Goal: Task Accomplishment & Management: Manage account settings

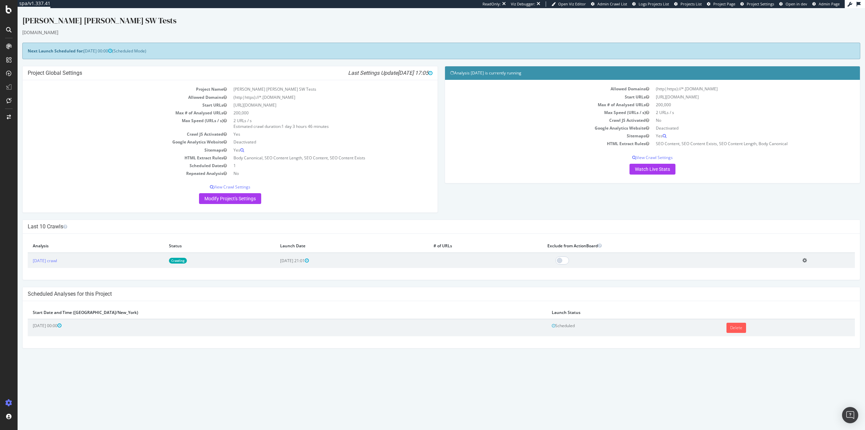
click at [187, 260] on link "Crawling" at bounding box center [178, 261] width 18 height 6
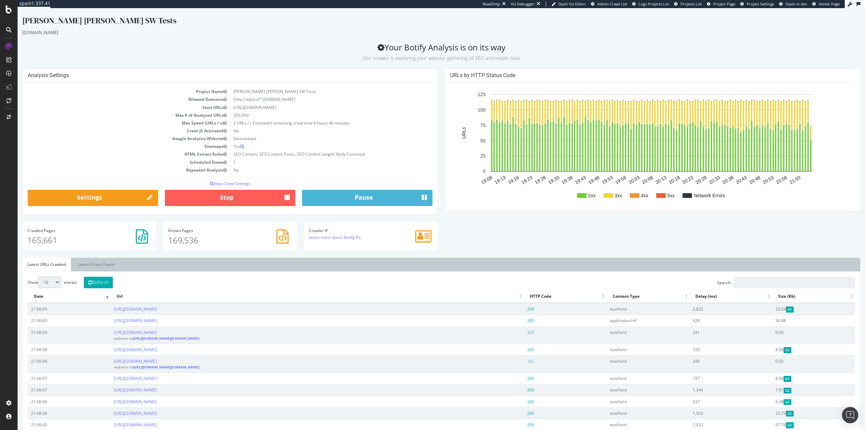
click at [209, 26] on div "Ralph Lauren SW Tests" at bounding box center [441, 22] width 838 height 14
click at [60, 366] on div "Settings Project settings" at bounding box center [62, 369] width 89 height 12
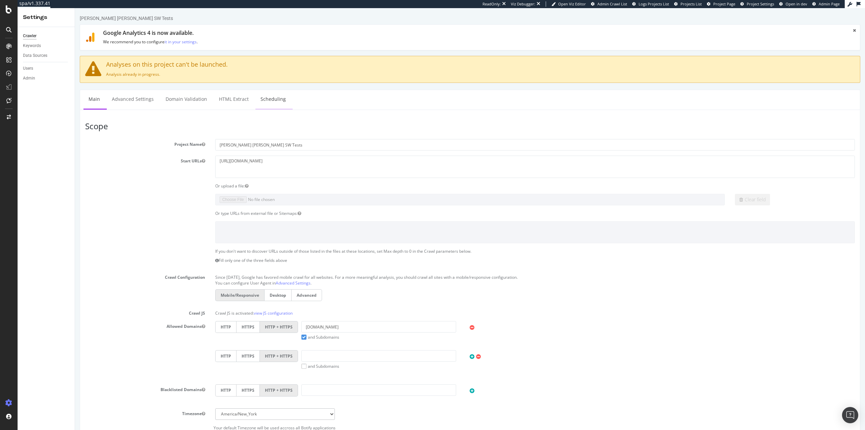
click at [269, 99] on link "Scheduling" at bounding box center [273, 99] width 35 height 19
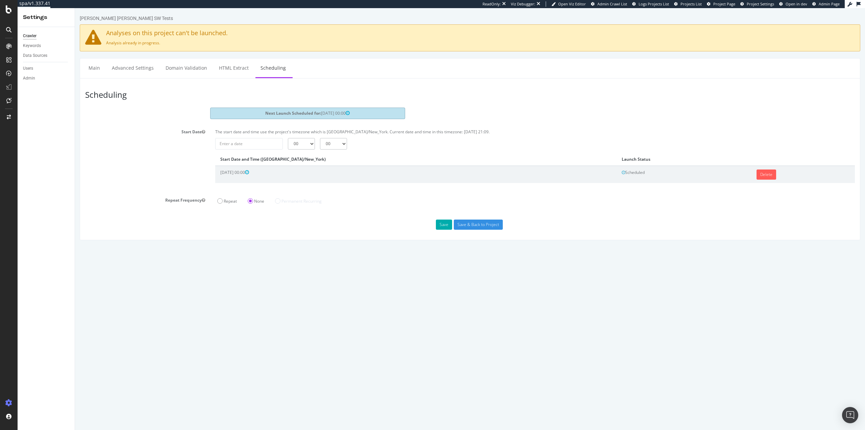
click at [733, 178] on td "Scheduled" at bounding box center [684, 174] width 135 height 17
click at [757, 177] on link "Delete" at bounding box center [767, 174] width 20 height 10
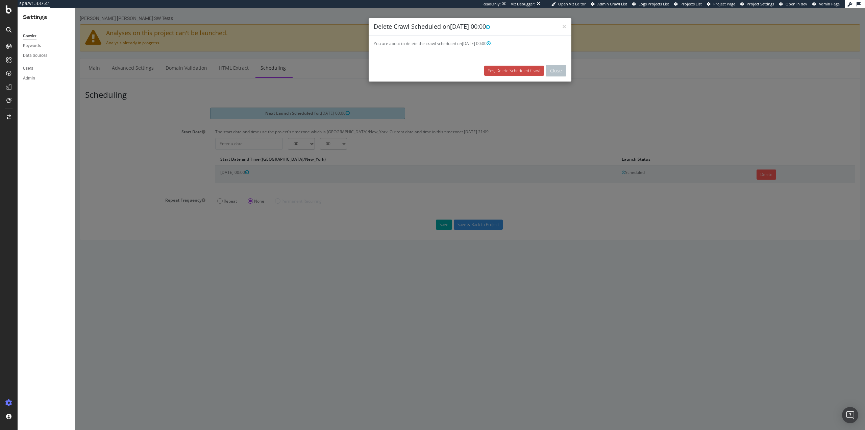
click at [504, 74] on link "Yes, Delete Scheduled Crawl" at bounding box center [514, 71] width 60 height 10
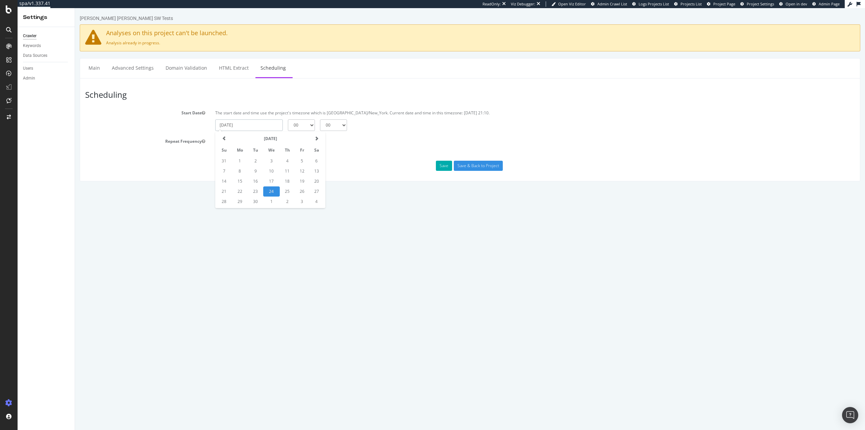
click at [263, 126] on input "2025-09-24" at bounding box center [249, 124] width 68 height 11
click at [286, 190] on td "25" at bounding box center [287, 191] width 15 height 10
type input "2025-09-25"
click at [310, 126] on select "00 01 02 03 04 05 06 07 08 09 10 11 12 13 14 15 16 17 18 19 20 21 22 23" at bounding box center [301, 124] width 27 height 11
select select "1"
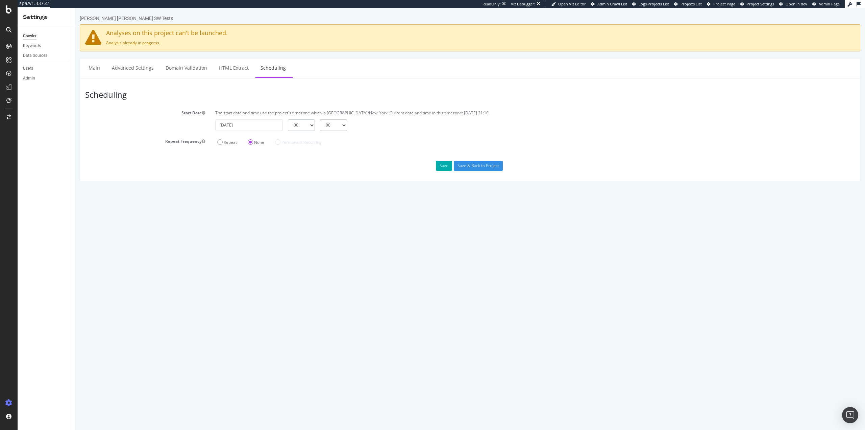
click at [288, 119] on select "00 01 02 03 04 05 06 07 08 09 10 11 12 13 14 15 16 17 18 19 20 21 22 23" at bounding box center [301, 124] width 27 height 11
click at [333, 124] on select "00 15 30 45" at bounding box center [333, 124] width 27 height 11
select select "30"
click at [320, 119] on select "00 15 30 45" at bounding box center [333, 124] width 27 height 11
click at [475, 165] on input "Save & Back to Project" at bounding box center [478, 166] width 49 height 10
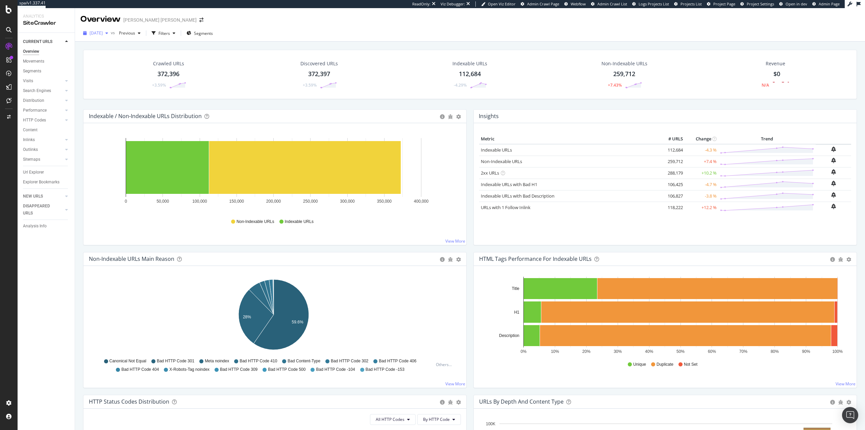
click at [103, 32] on span "2025 Sep. 20th" at bounding box center [96, 33] width 13 height 6
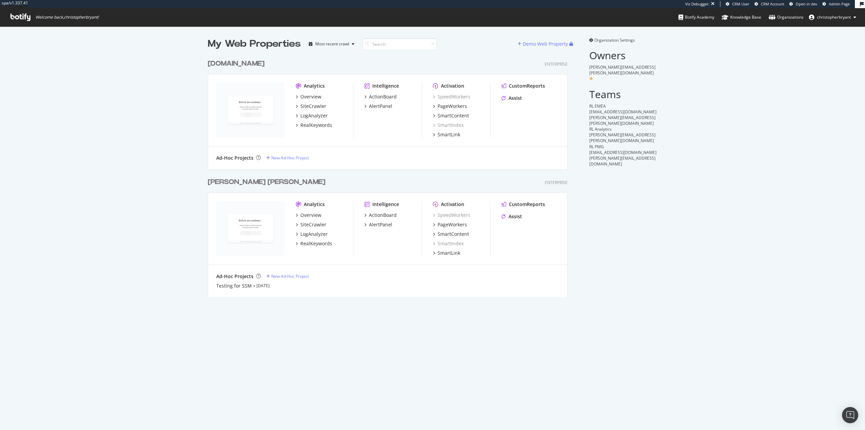
scroll to position [241, 360]
click at [239, 288] on div "Testing for SSM" at bounding box center [233, 285] width 35 height 7
